Goal: Transaction & Acquisition: Book appointment/travel/reservation

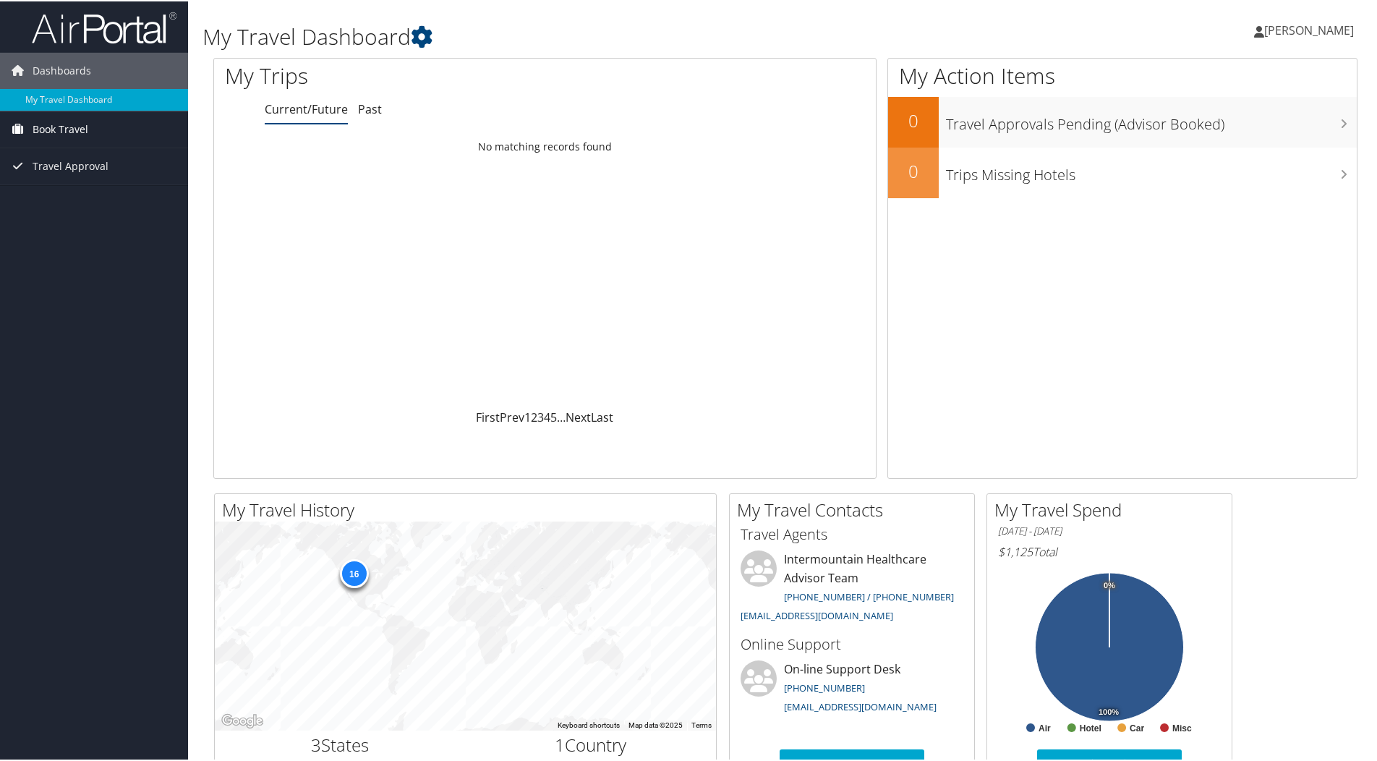
click at [72, 125] on span "Book Travel" at bounding box center [61, 128] width 56 height 36
click at [76, 178] on link "Book/Manage Online Trips" at bounding box center [94, 179] width 188 height 22
